Goal: Information Seeking & Learning: Find specific fact

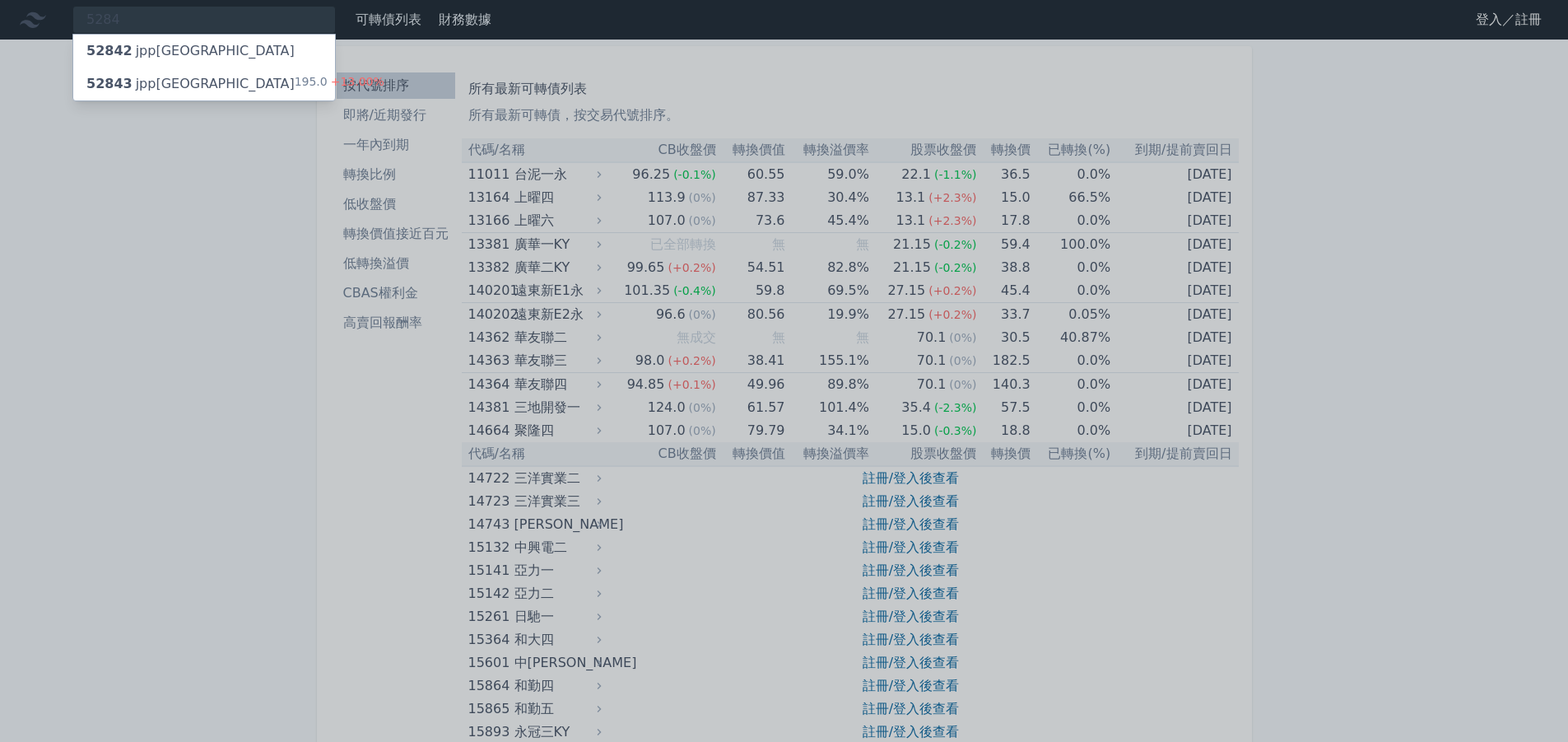
type input "5284"
click at [226, 49] on div "52842 jpp[GEOGRAPHIC_DATA]" at bounding box center [204, 51] width 262 height 33
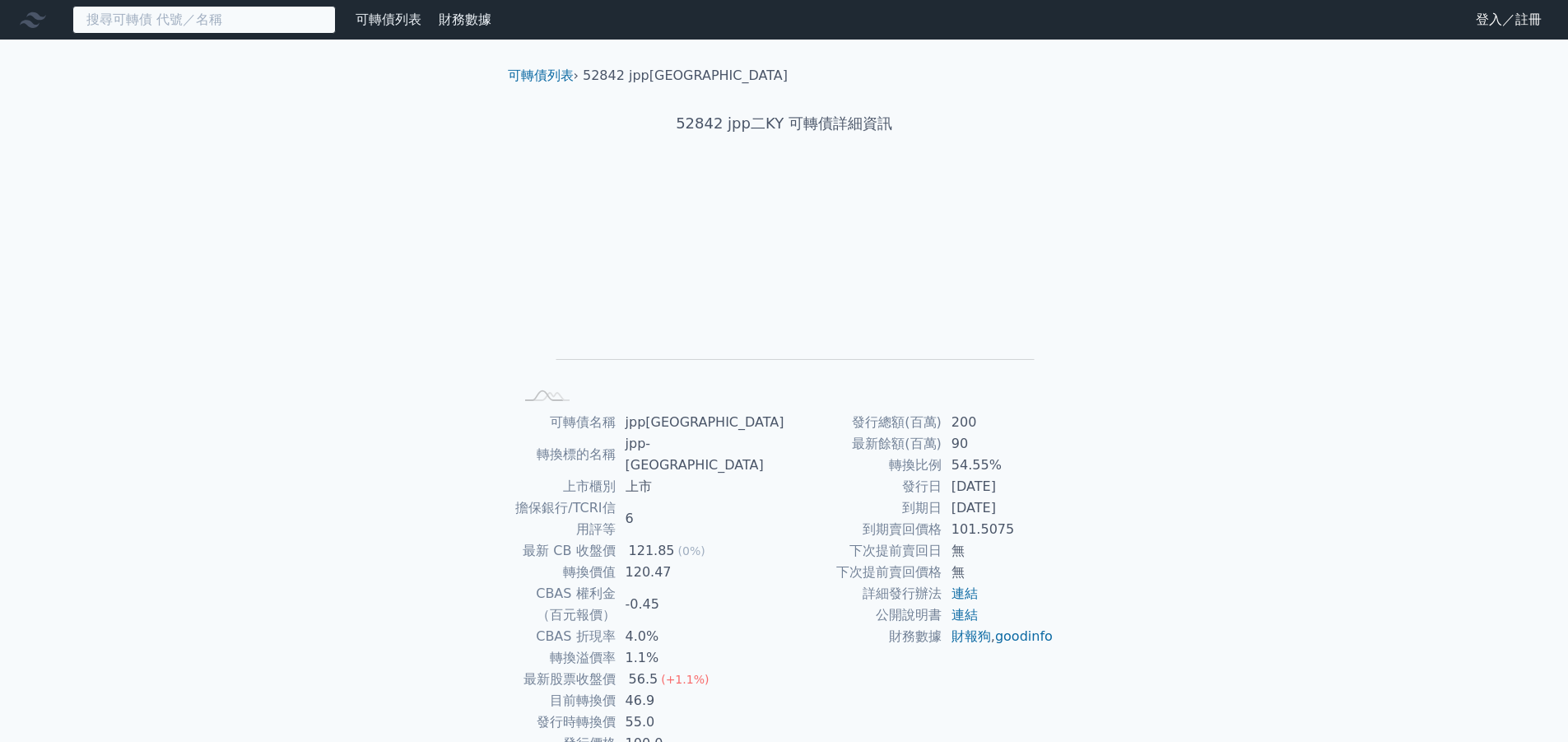
click at [195, 25] on input at bounding box center [204, 20] width 263 height 28
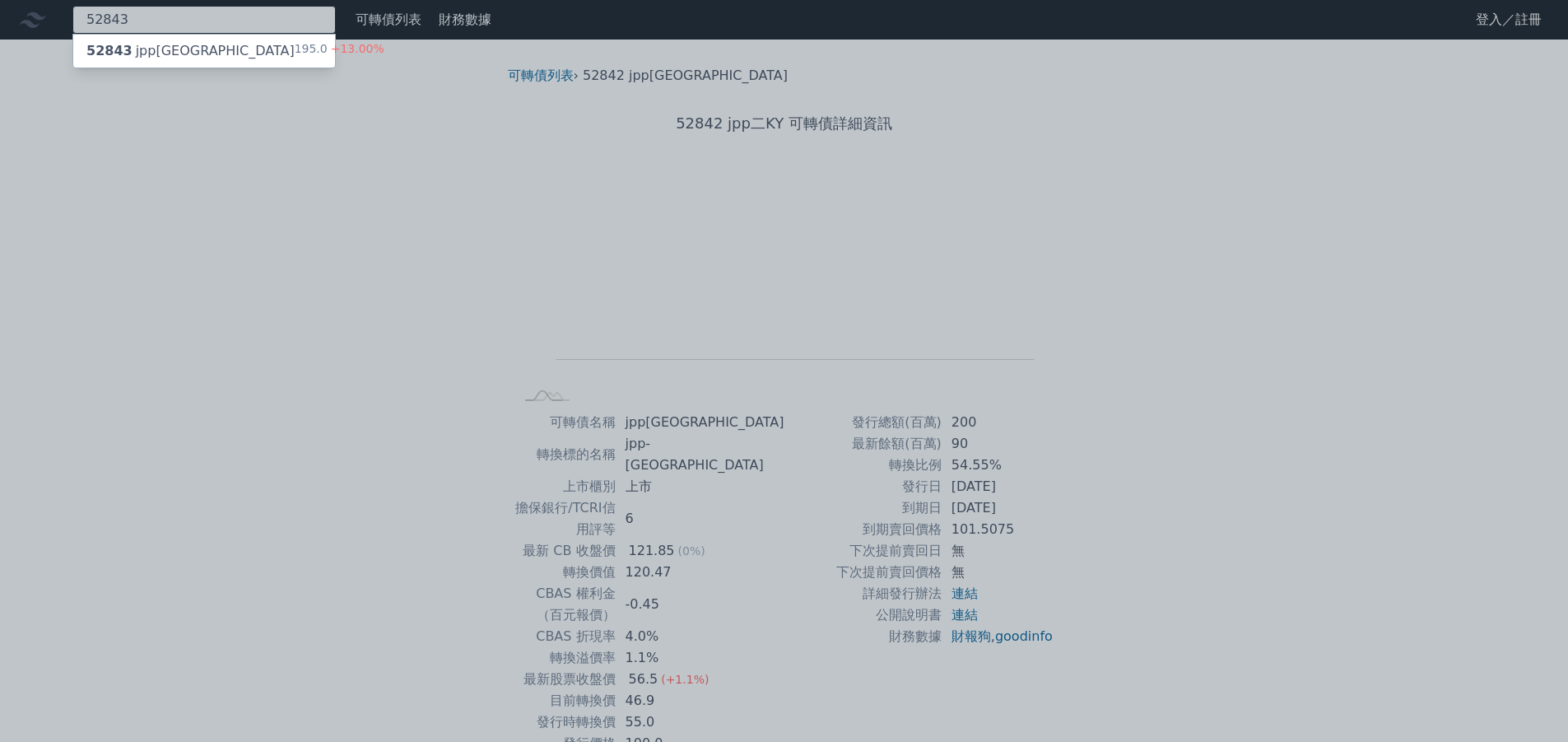
type input "52843"
click at [225, 44] on div "52843 jpp三KY 195.0 +13.00%" at bounding box center [204, 51] width 262 height 33
